Goal: Information Seeking & Learning: Find contact information

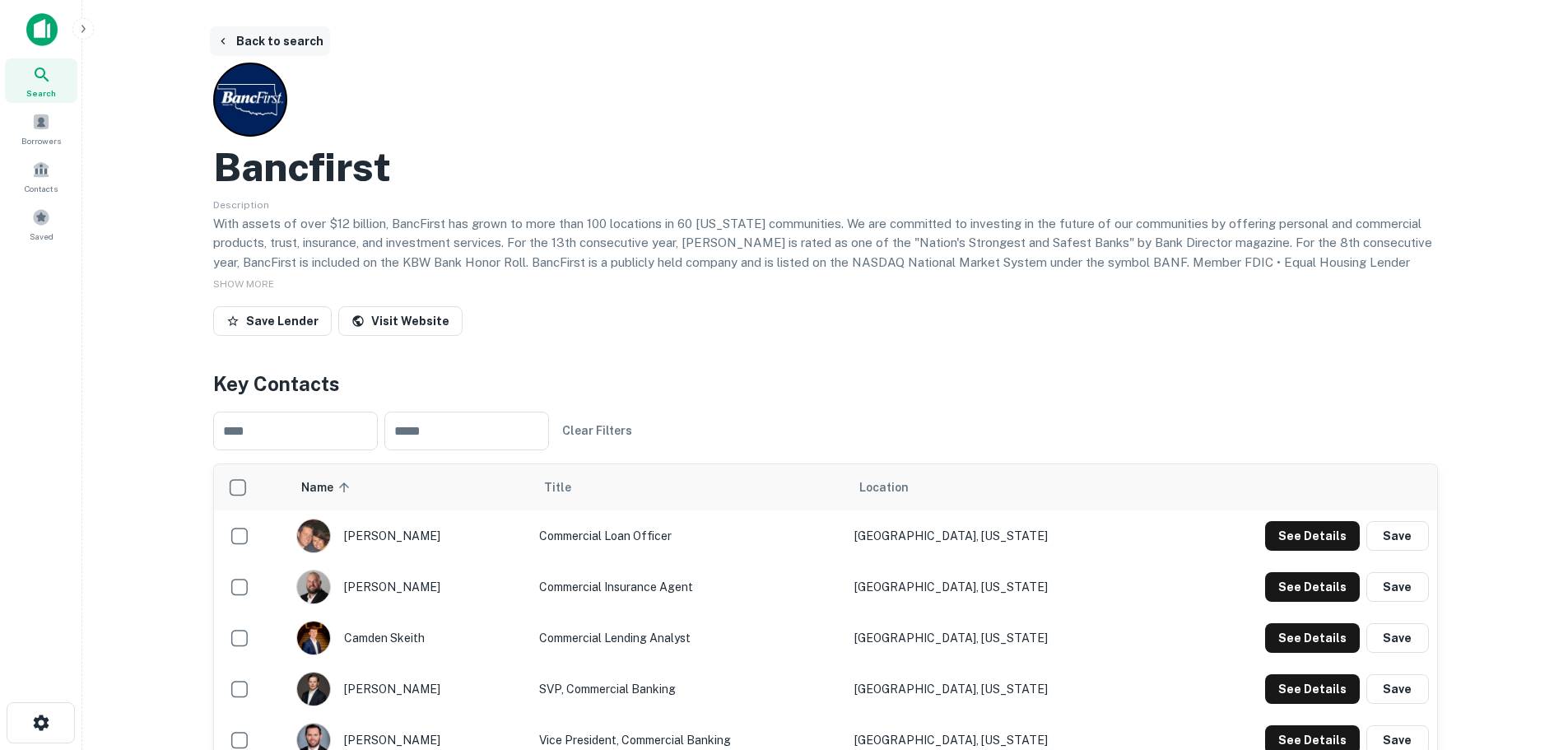
click at [233, 44] on button "Back to search" at bounding box center [269, 41] width 120 height 29
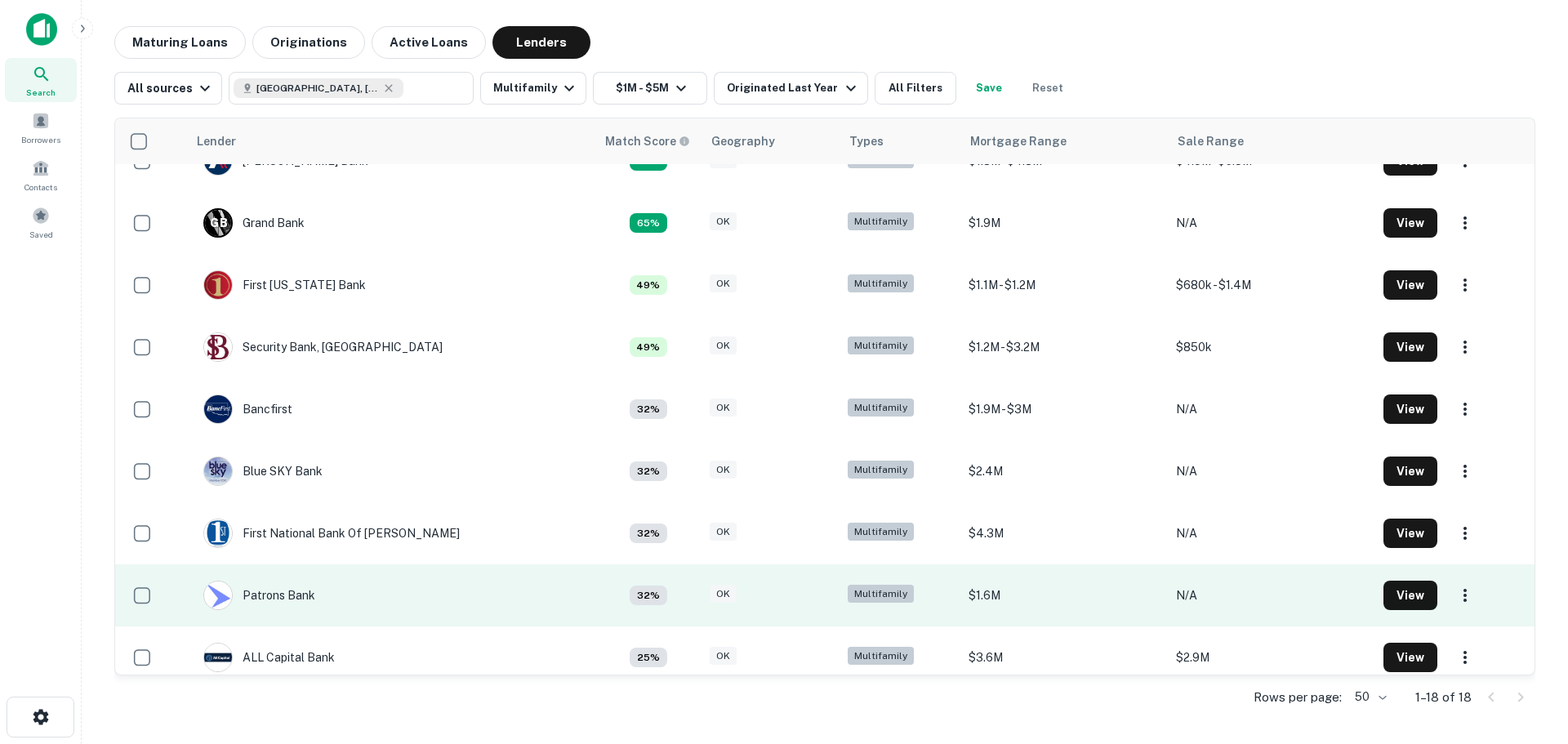
scroll to position [164, 0]
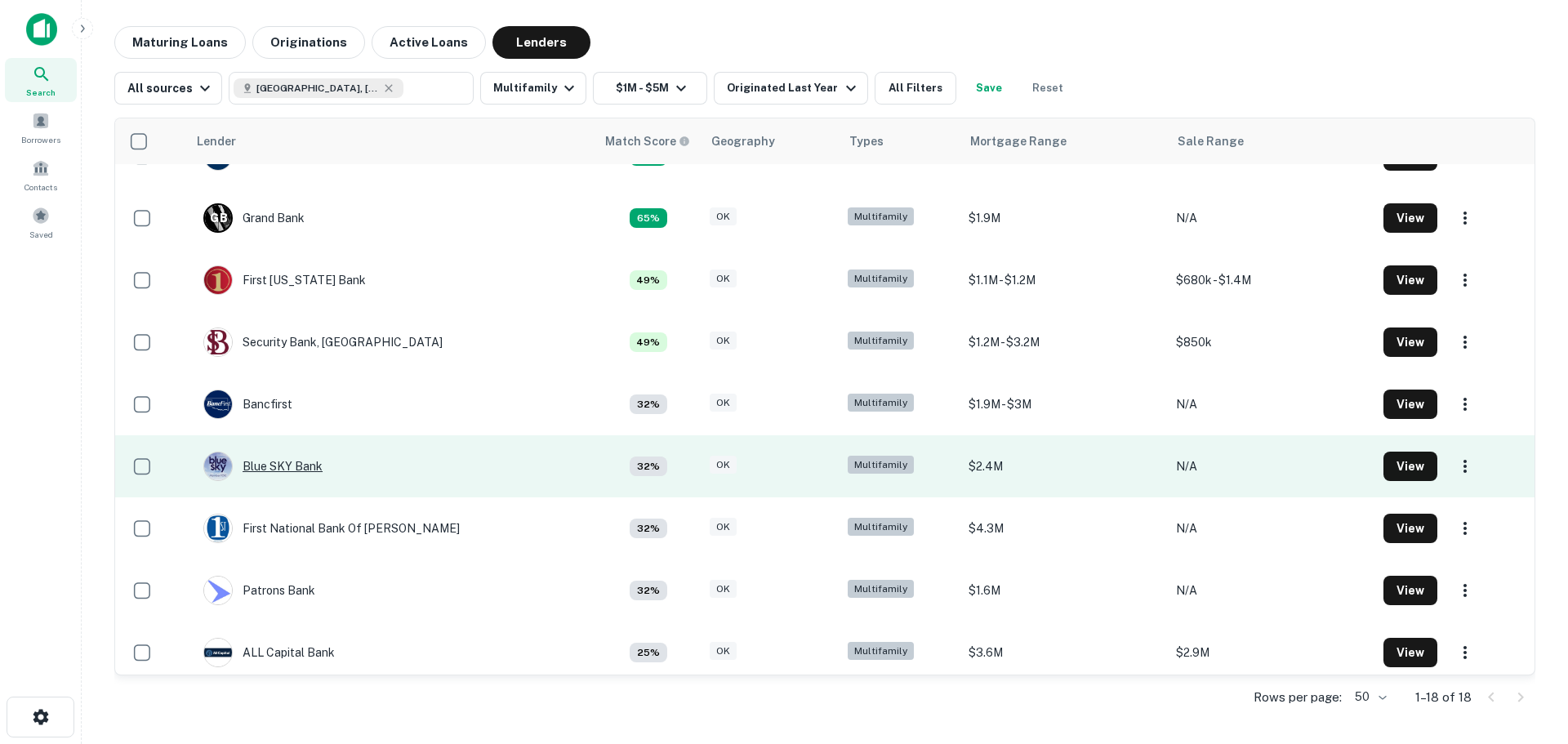
click at [278, 462] on div "Blue SKY Bank" at bounding box center [263, 467] width 119 height 29
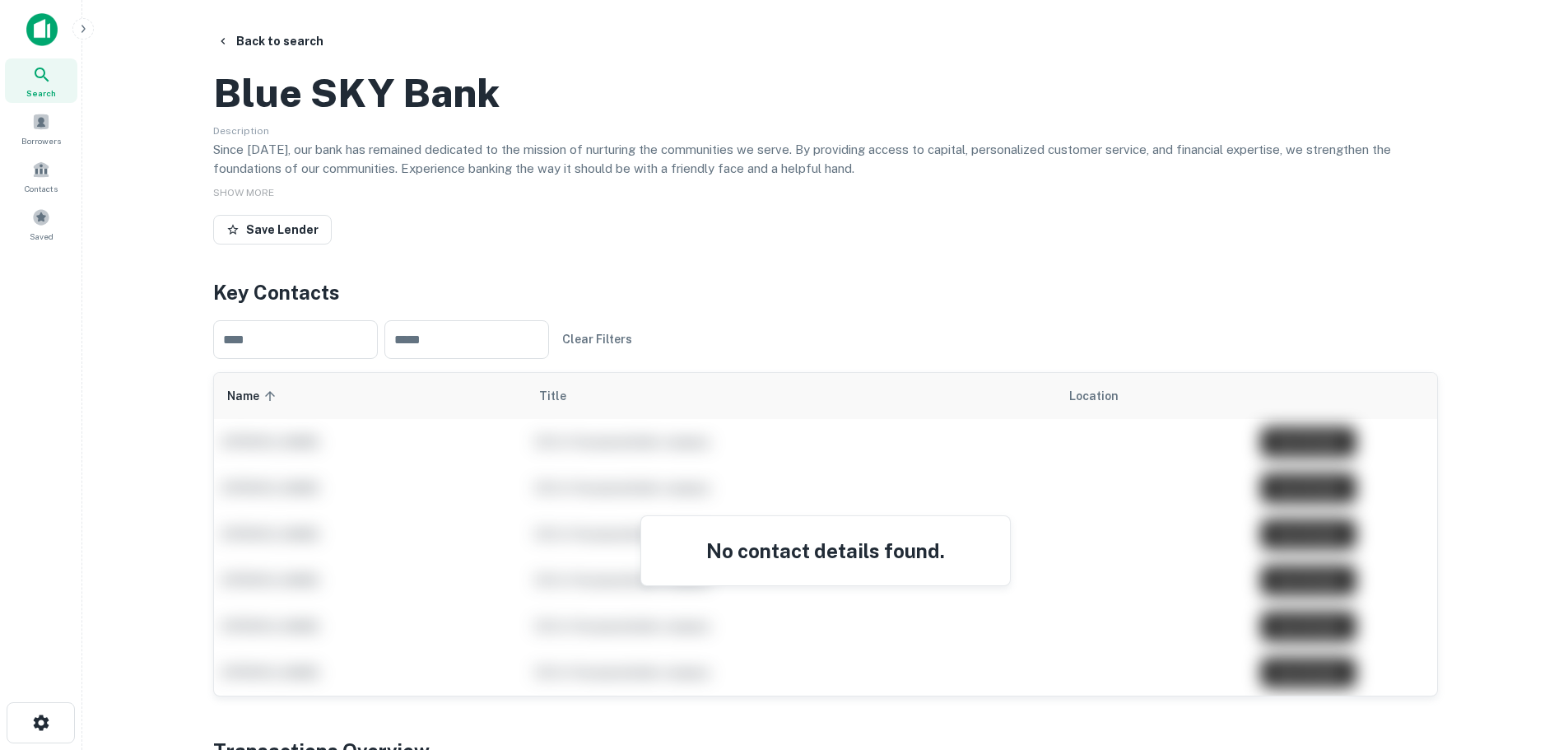
click at [337, 117] on h2 "Blue SKY Bank" at bounding box center [356, 93] width 287 height 48
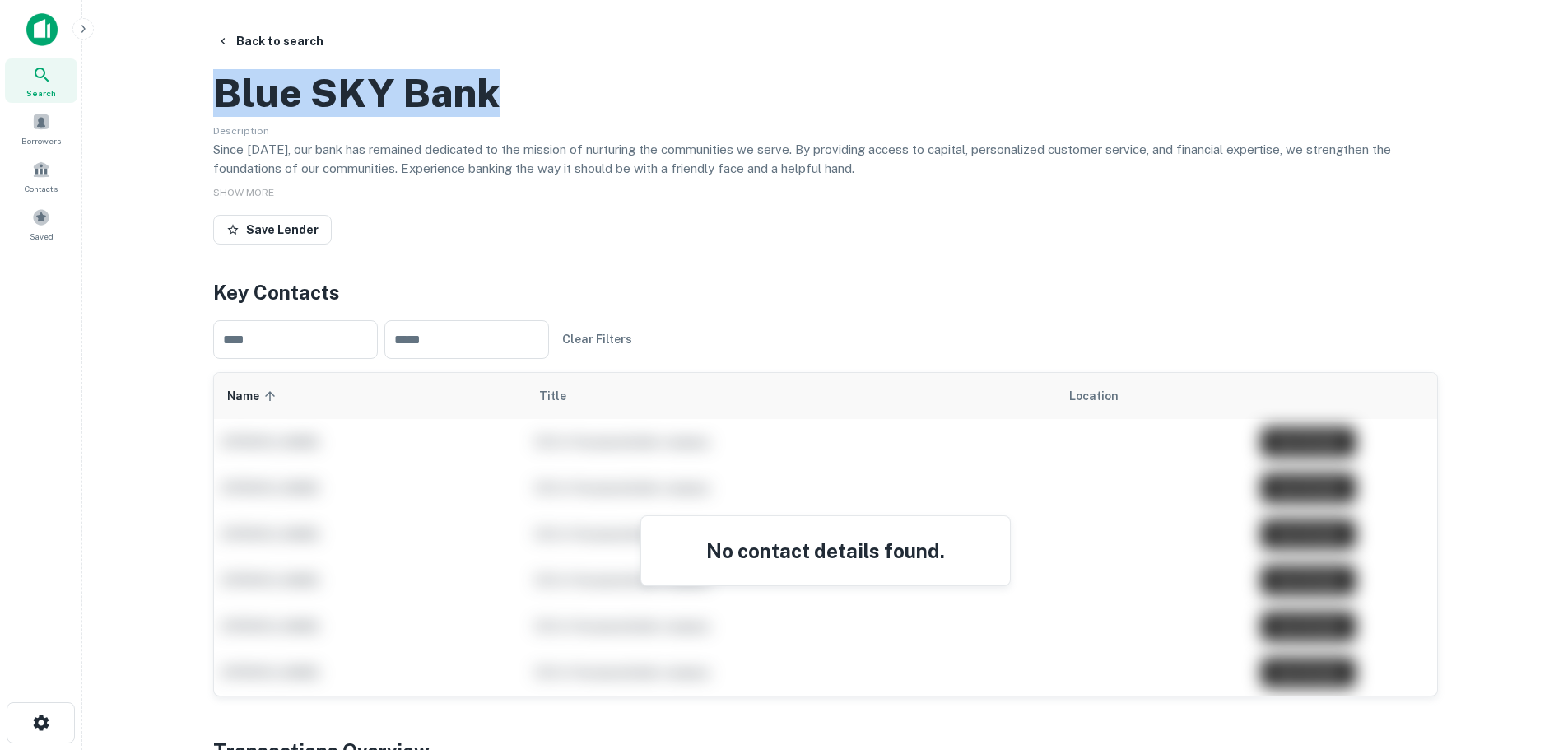
click at [337, 117] on h2 "Blue SKY Bank" at bounding box center [356, 93] width 287 height 48
copy h2 "Blue SKY Bank"
click at [257, 38] on button "Back to search" at bounding box center [269, 41] width 120 height 29
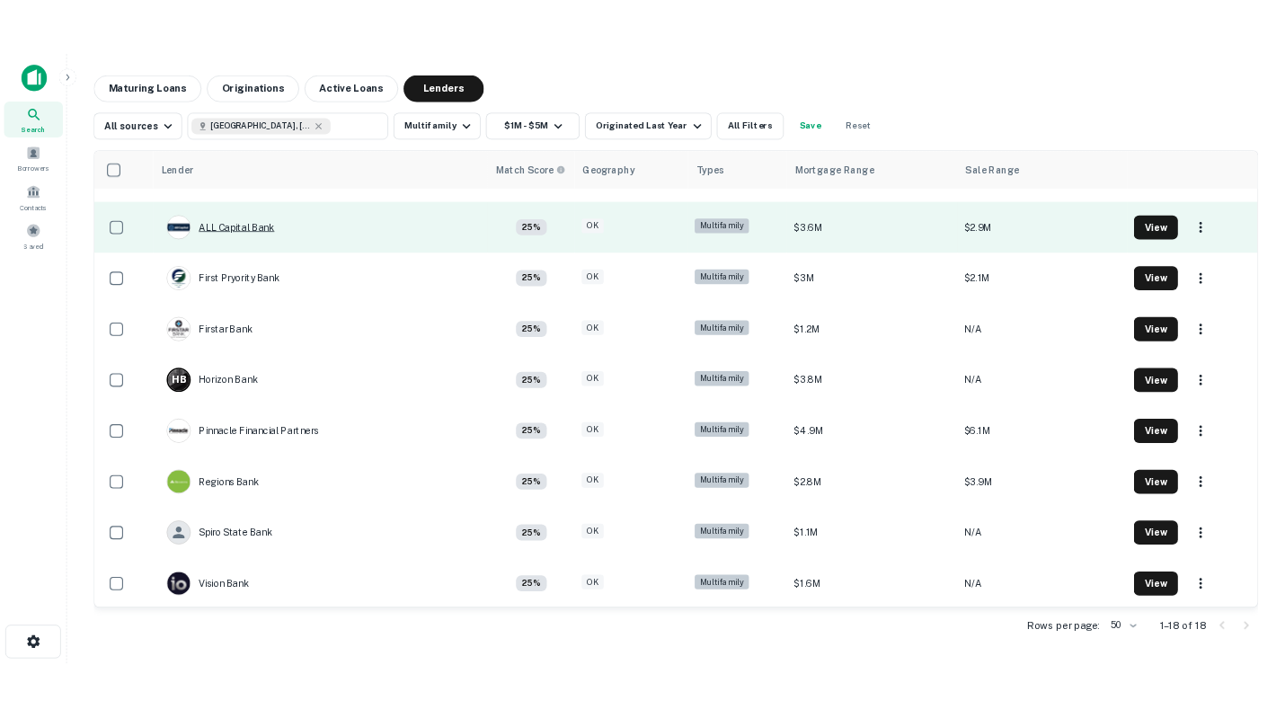
scroll to position [668, 0]
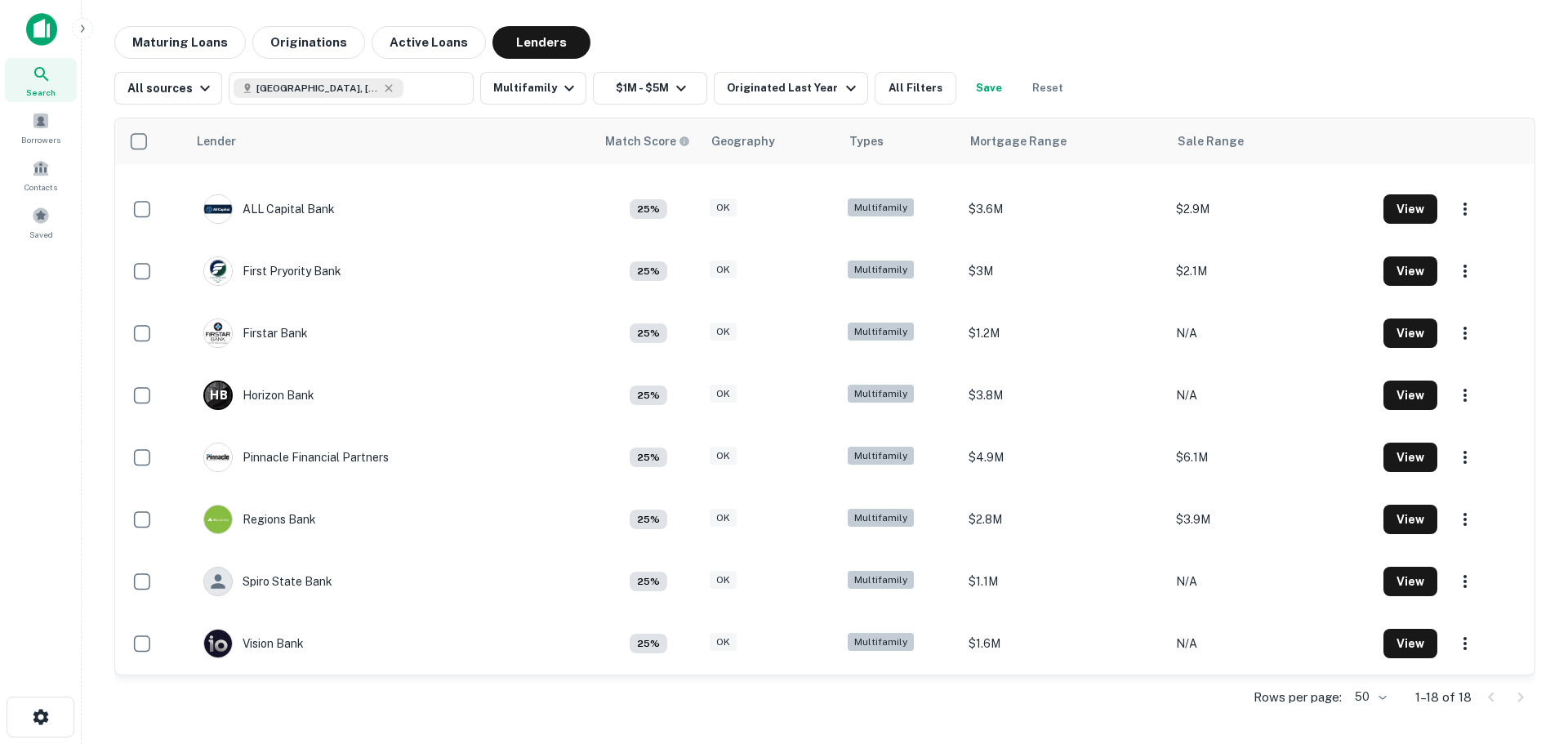
click at [23, 535] on div "Search Borrowers Contacts Saved" at bounding box center [40, 347] width 81 height 694
